Goal: Information Seeking & Learning: Check status

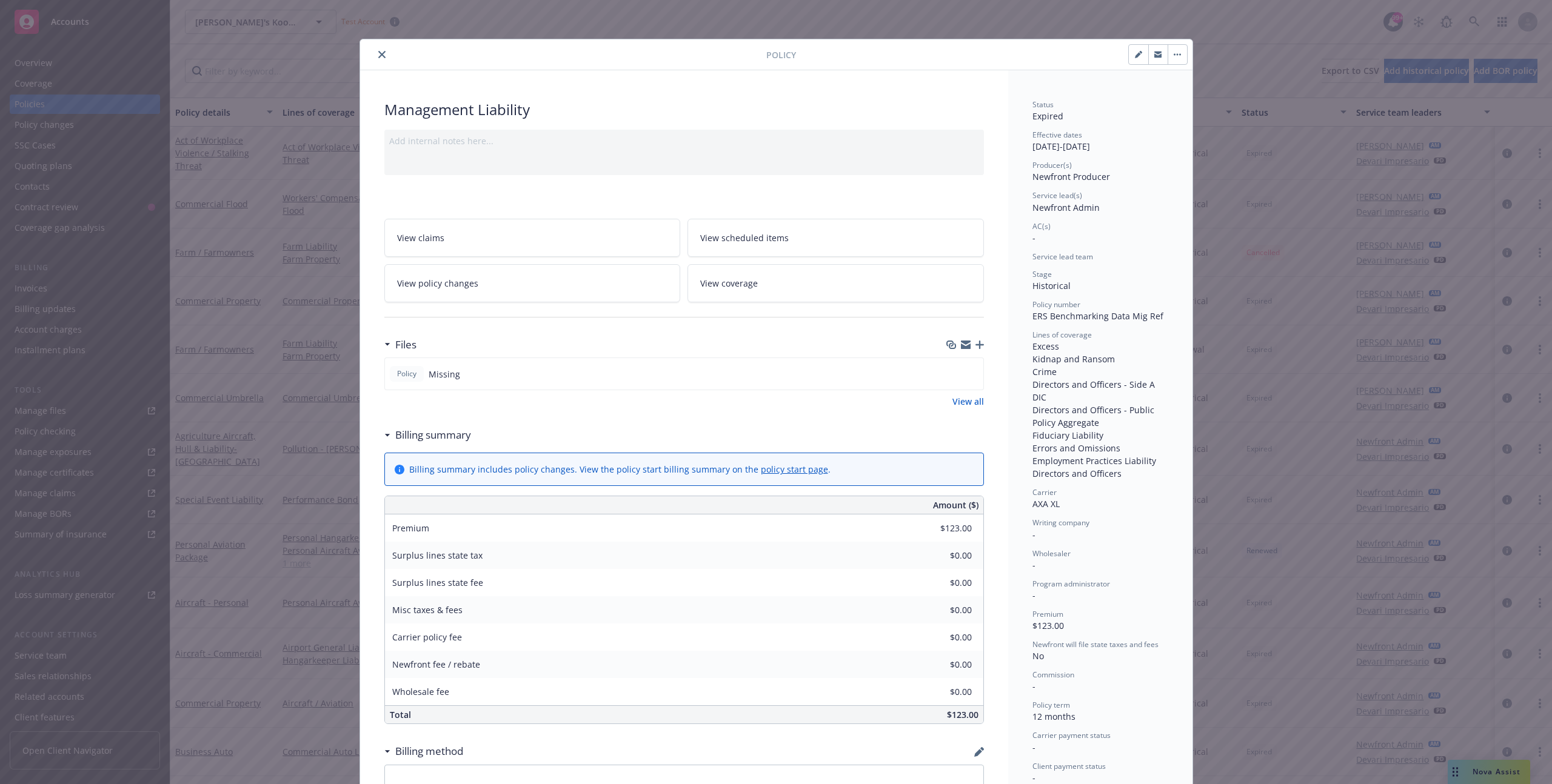
click at [374, 57] on div at bounding box center [565, 54] width 402 height 14
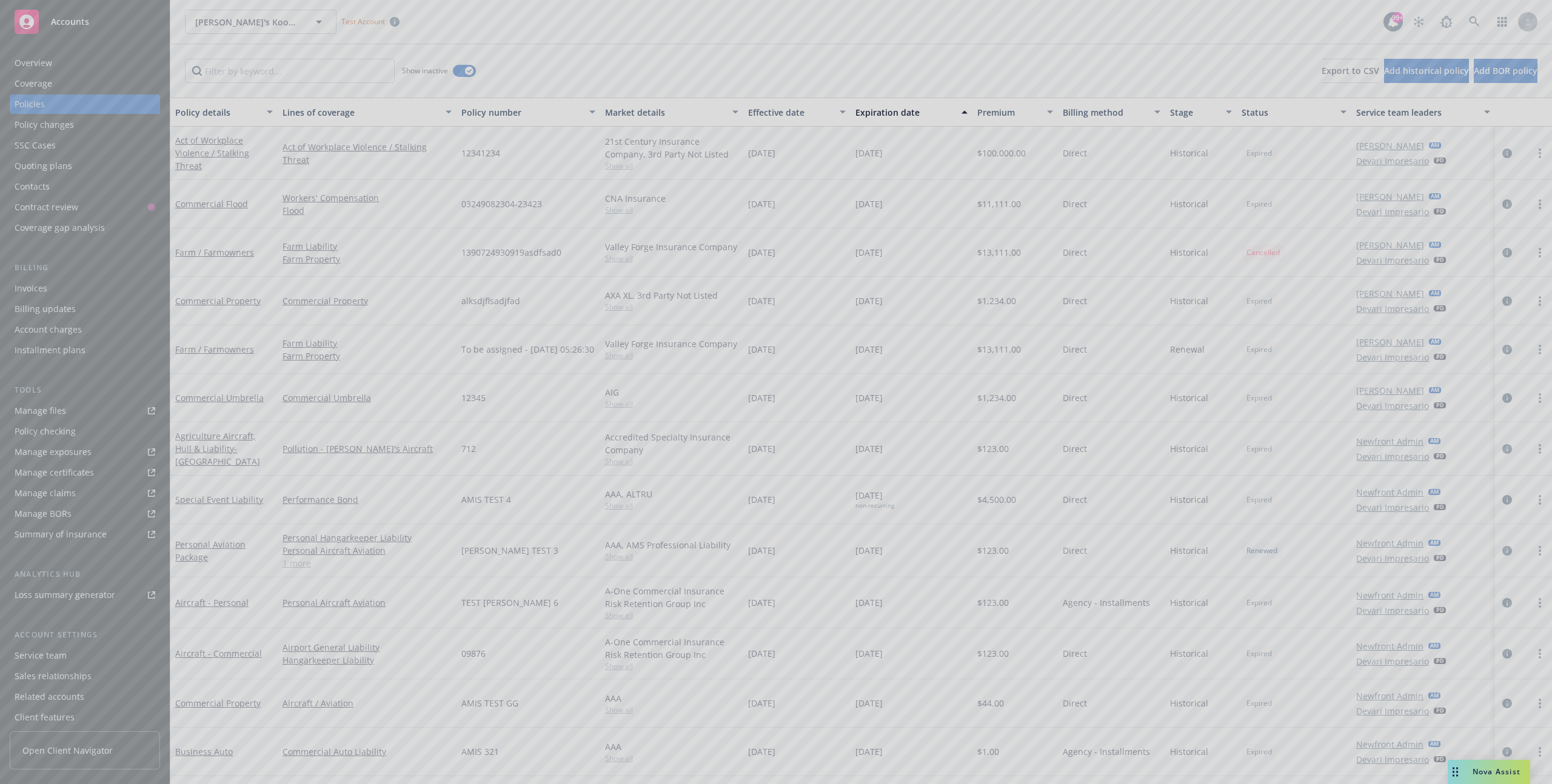
click at [308, 24] on div at bounding box center [776, 392] width 1552 height 784
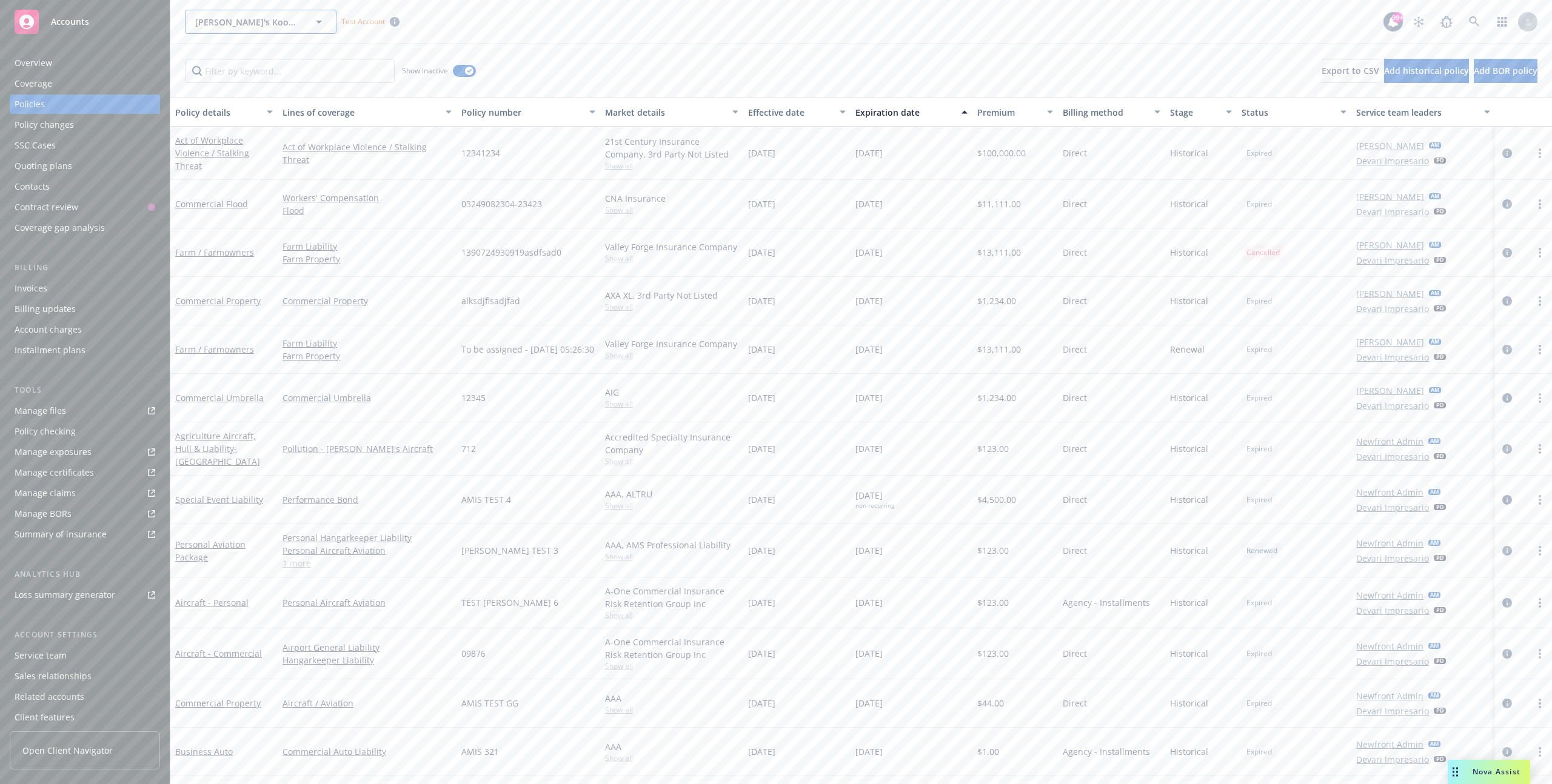
click at [273, 25] on span "Kaylyn's Kookies" at bounding box center [248, 22] width 105 height 13
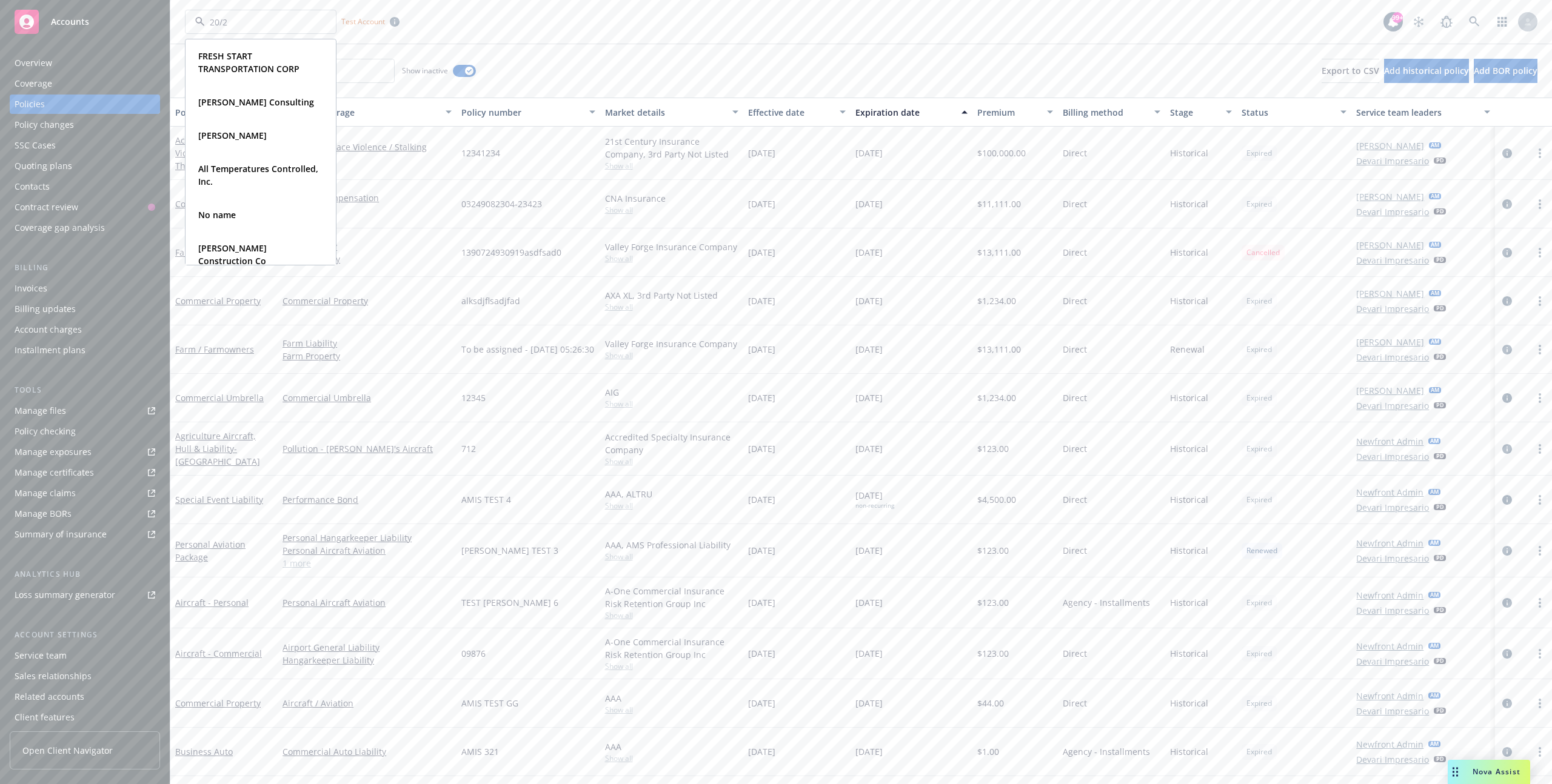
type input "20/20"
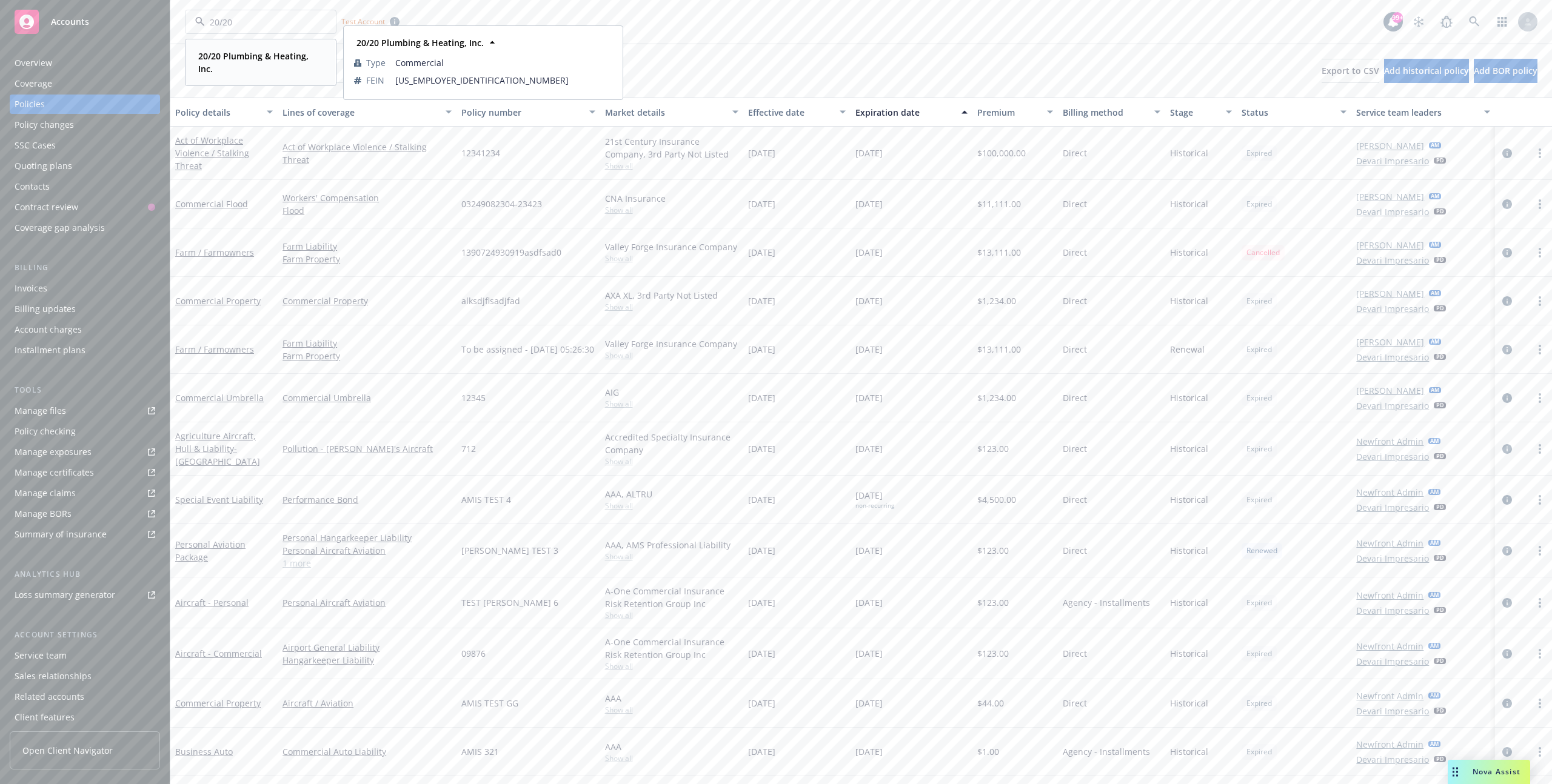
click at [228, 63] on span "20/20 Plumbing & Heating, Inc." at bounding box center [260, 63] width 122 height 25
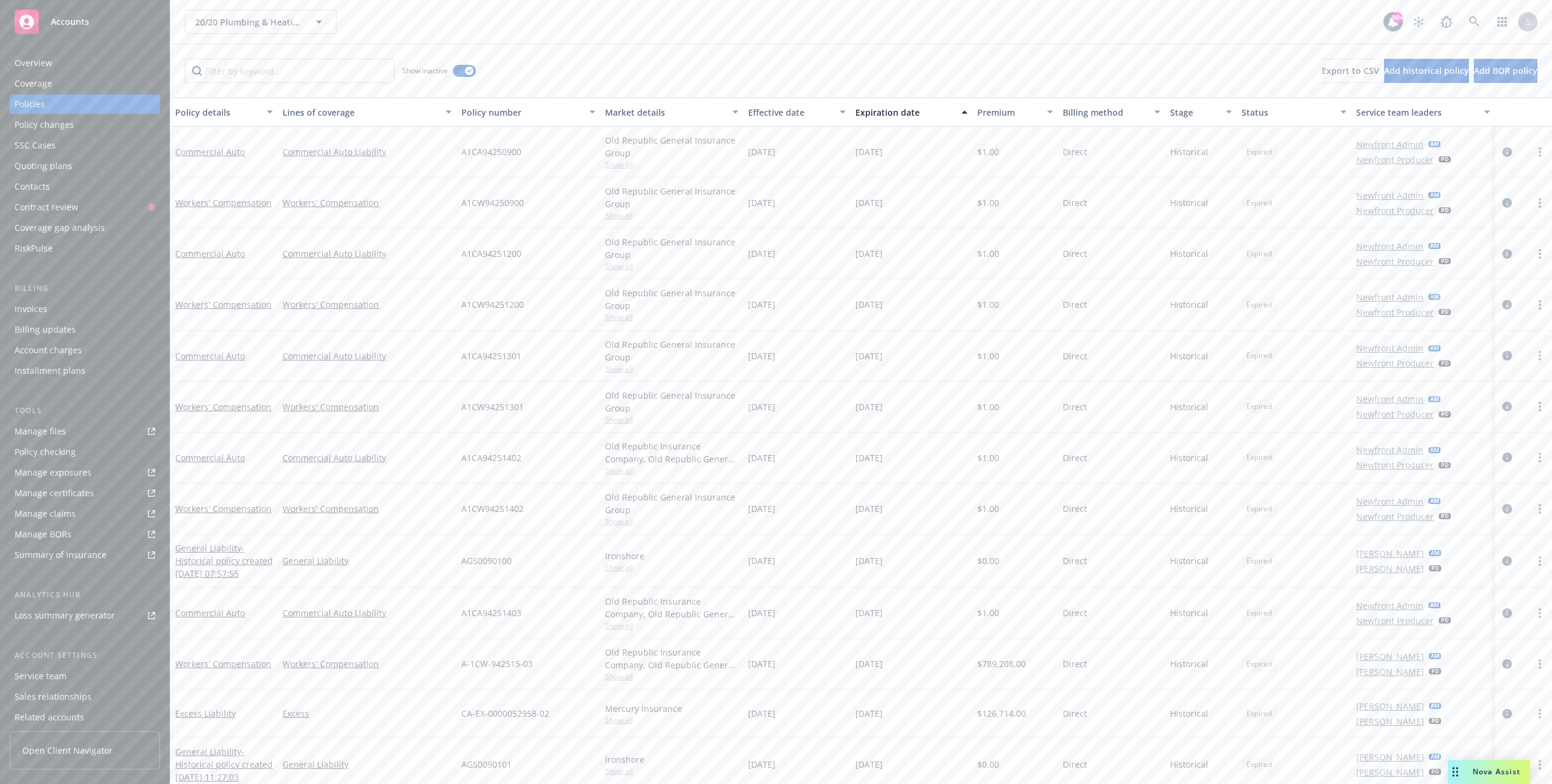
click at [110, 64] on div "Overview" at bounding box center [85, 63] width 141 height 20
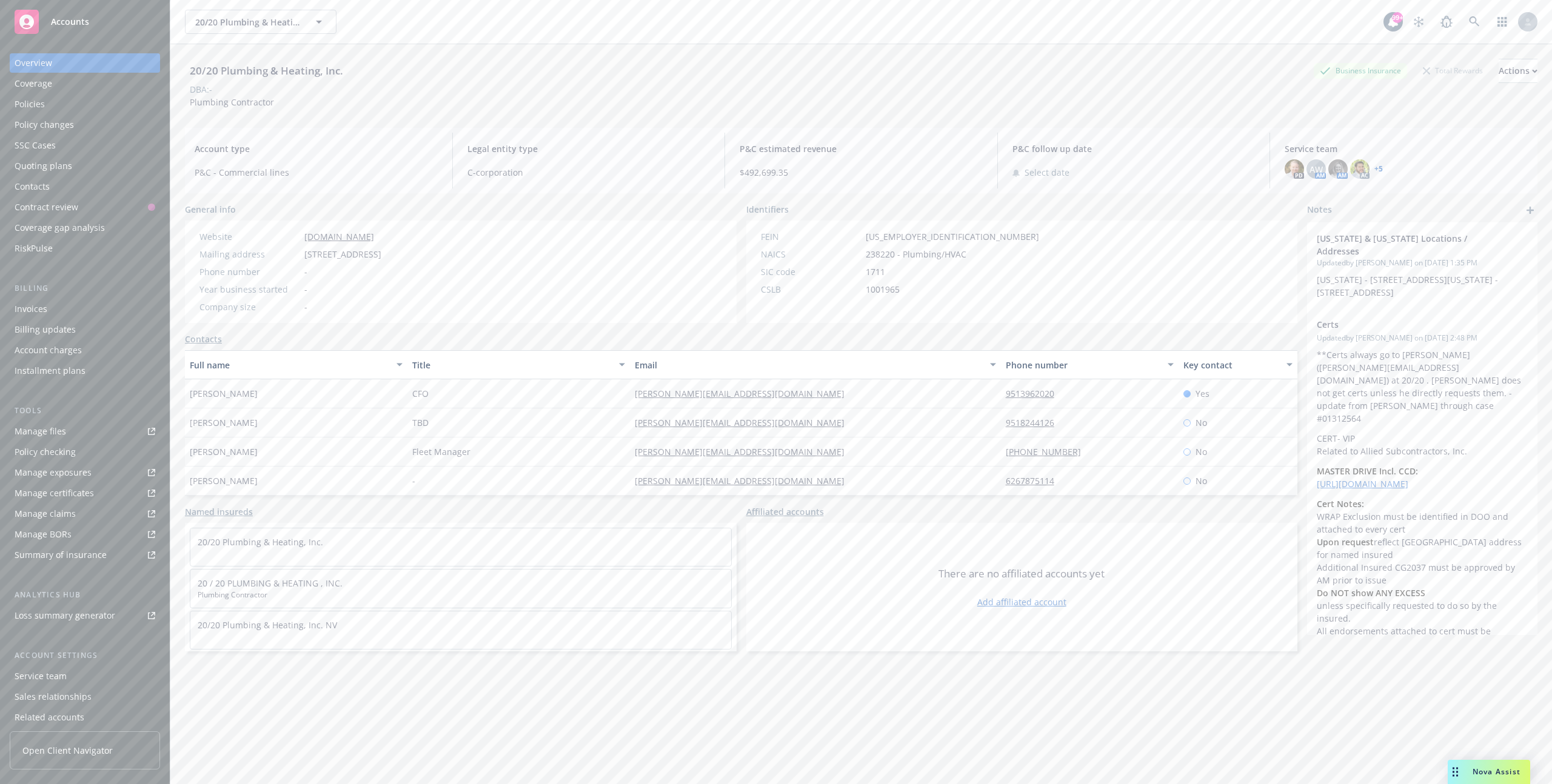
click at [63, 260] on div "Overview Coverage Policies Policy changes SSC Cases Quoting plans Contacts Cont…" at bounding box center [84, 411] width 150 height 715
click at [63, 249] on div "RiskPulse" at bounding box center [85, 248] width 141 height 20
